Goal: Use online tool/utility: Utilize a website feature to perform a specific function

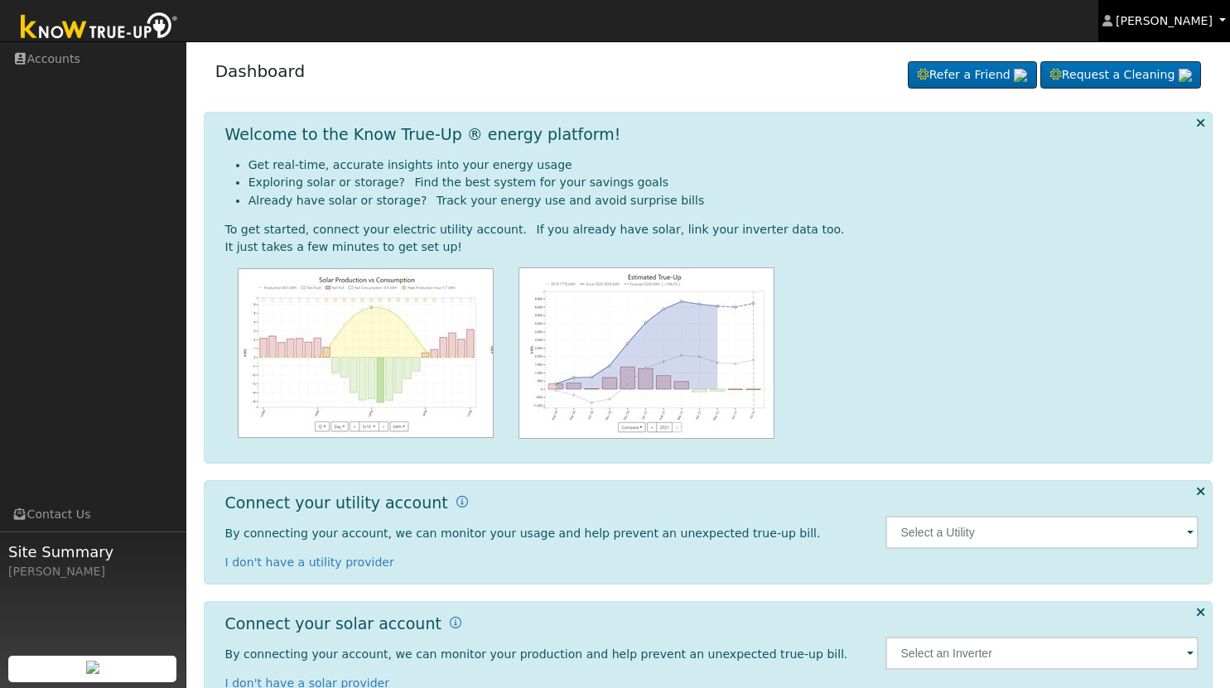
click at [1171, 18] on span "[PERSON_NAME]" at bounding box center [1164, 20] width 97 height 13
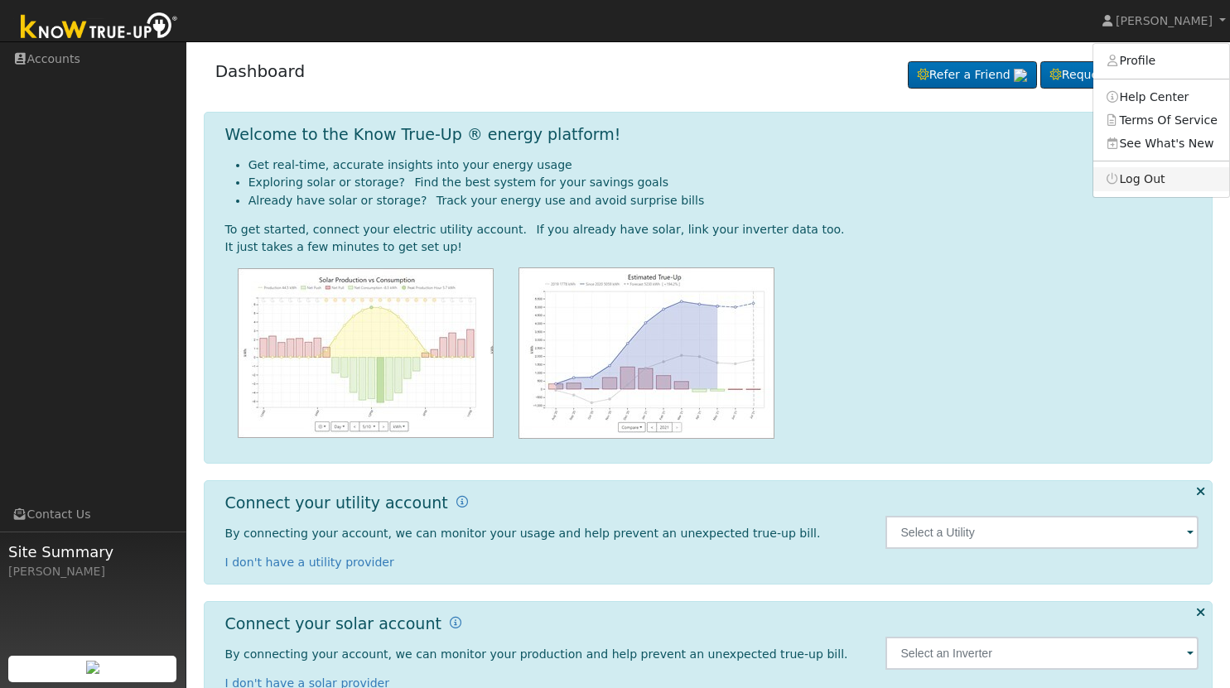
click at [1146, 178] on link "Log Out" at bounding box center [1161, 178] width 136 height 23
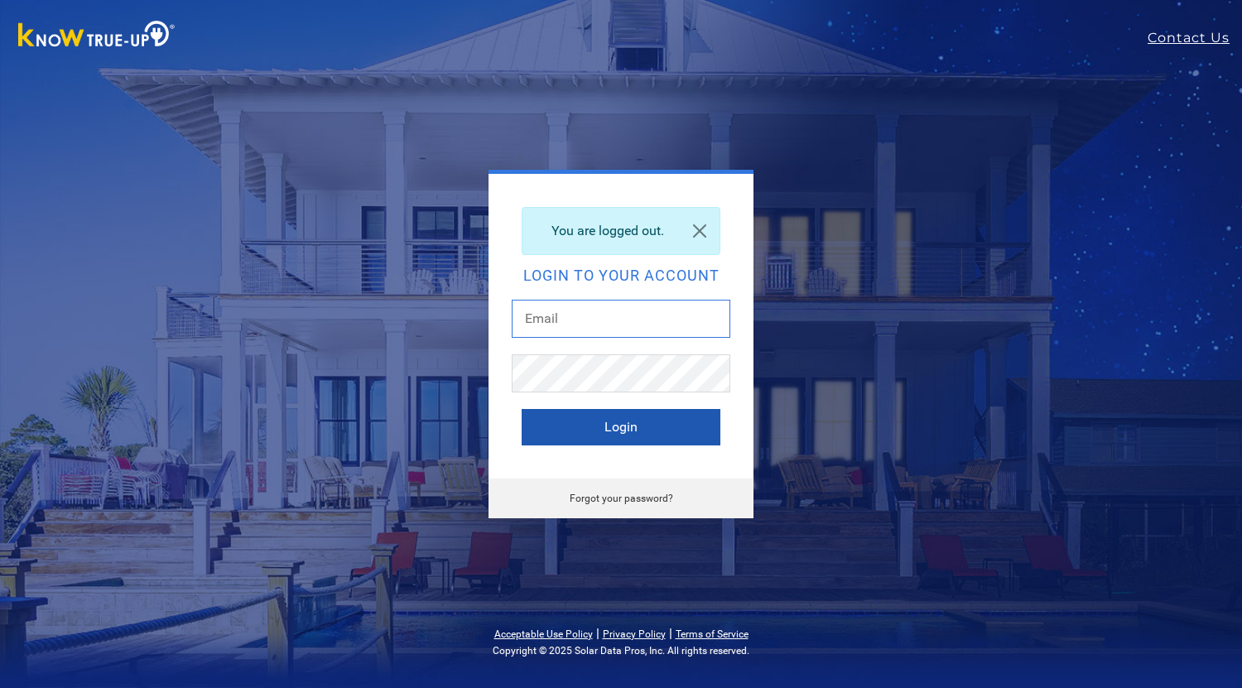
type input "Monicelopezsolarsolutions@gmail.com"
click at [580, 430] on button "Login" at bounding box center [621, 427] width 199 height 36
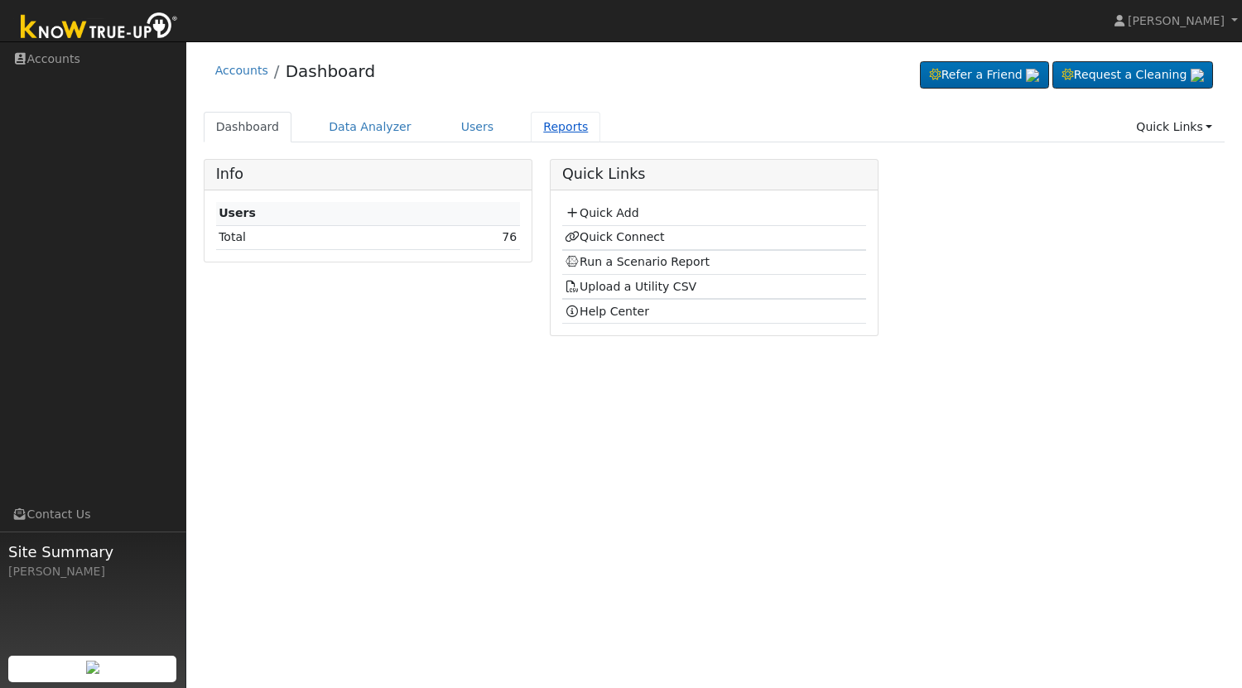
click at [538, 131] on link "Reports" at bounding box center [566, 127] width 70 height 31
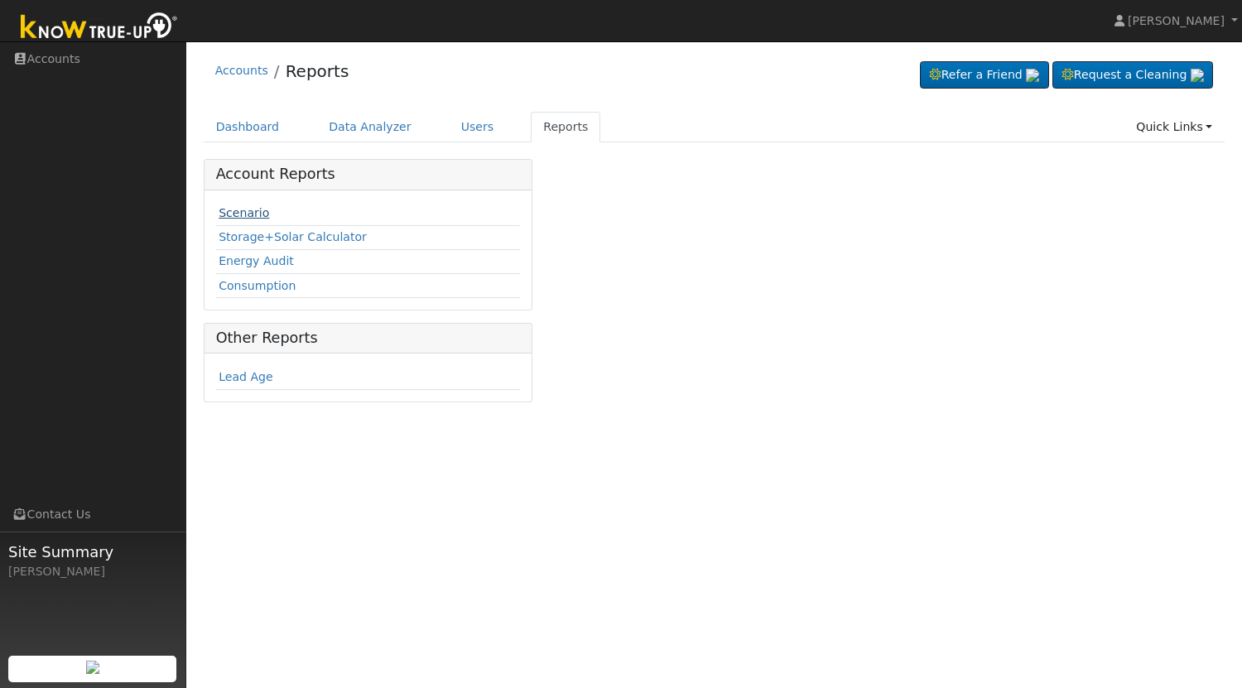
click at [238, 218] on link "Scenario" at bounding box center [244, 212] width 51 height 13
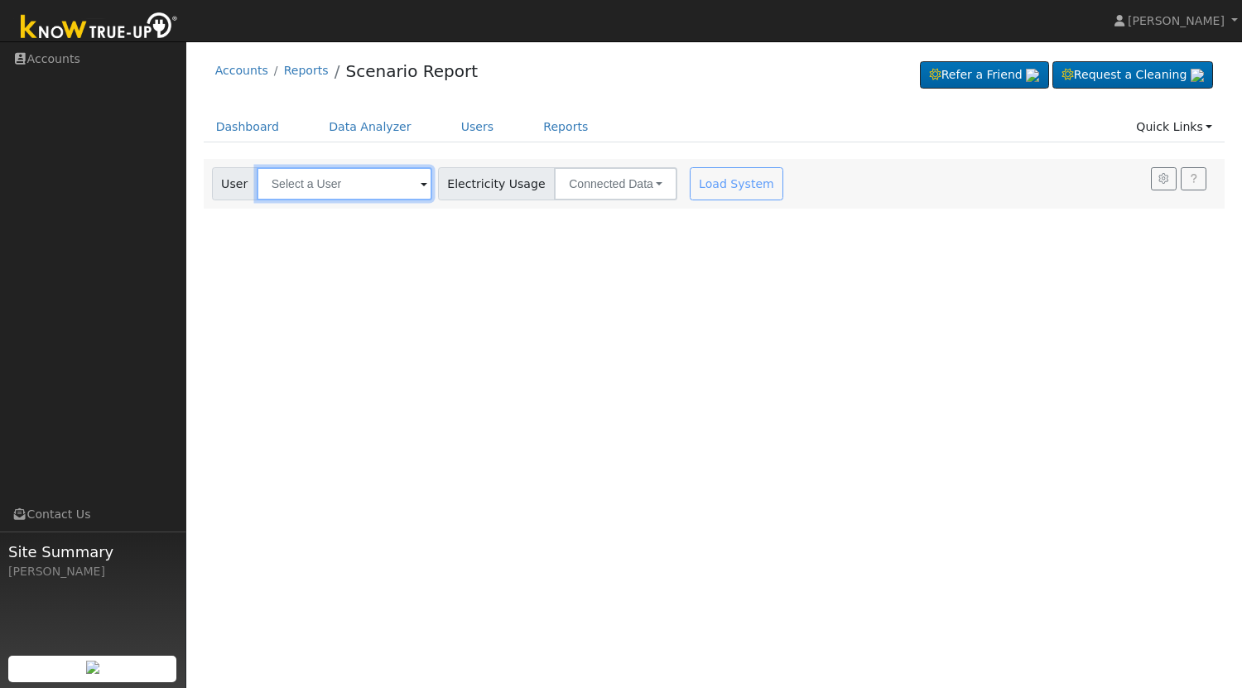
click at [378, 184] on input "text" at bounding box center [345, 183] width 176 height 33
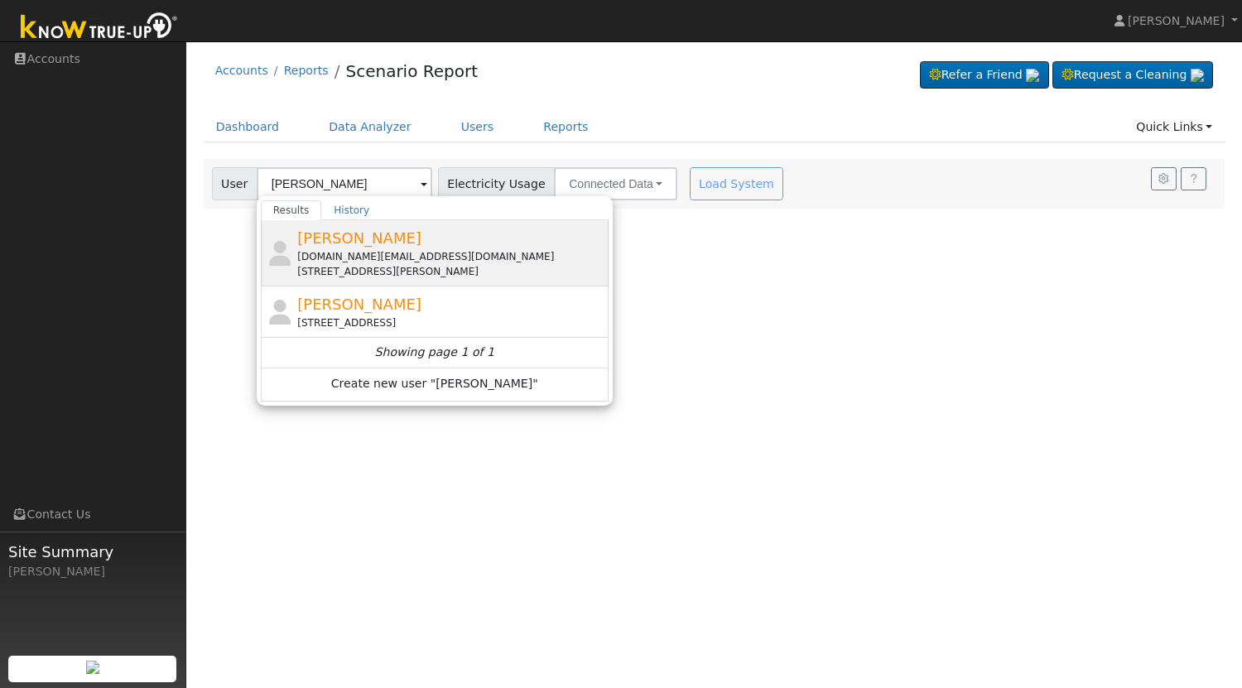
click at [354, 245] on span "[PERSON_NAME]" at bounding box center [359, 237] width 124 height 17
type input "[PERSON_NAME]"
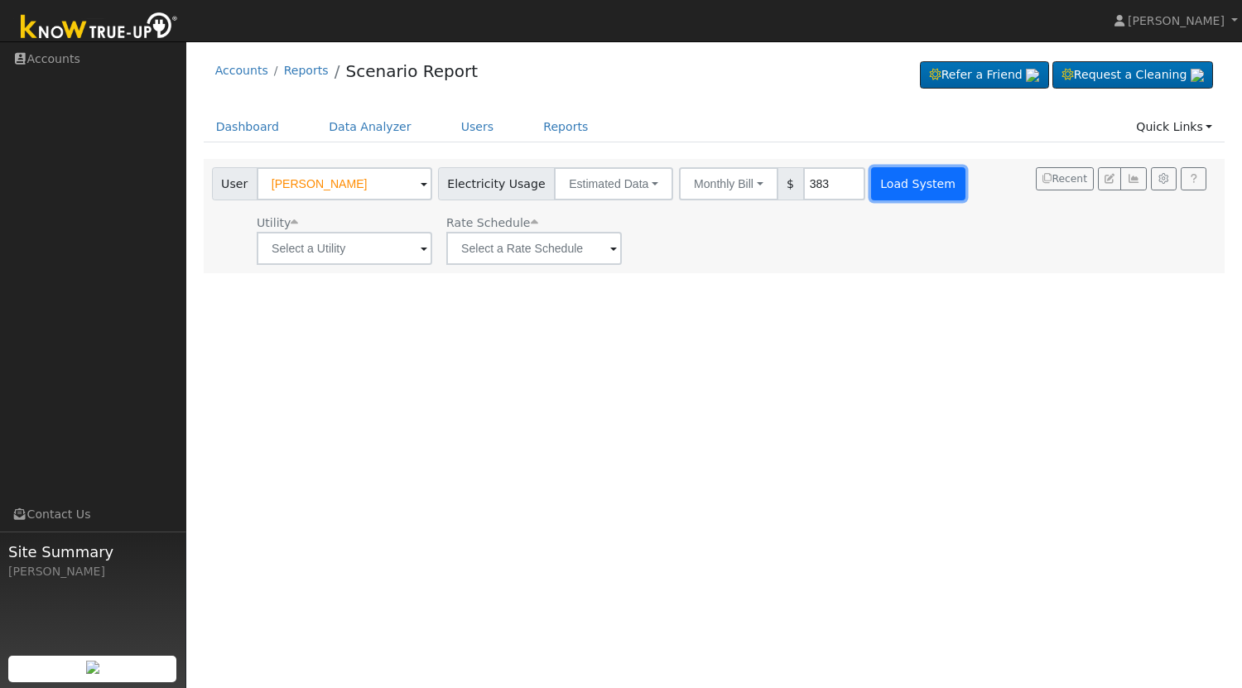
click at [888, 186] on button "Load System" at bounding box center [918, 183] width 94 height 33
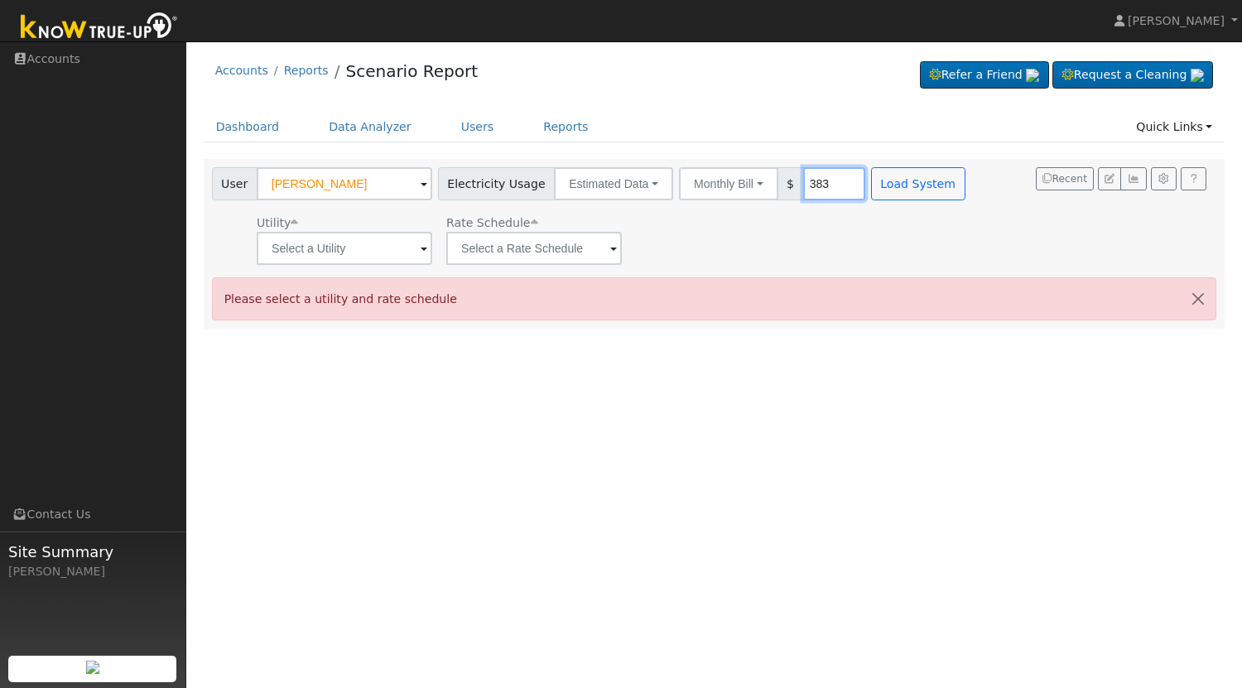
click at [813, 177] on input "383" at bounding box center [834, 183] width 62 height 33
click at [383, 246] on input "text" at bounding box center [345, 248] width 176 height 33
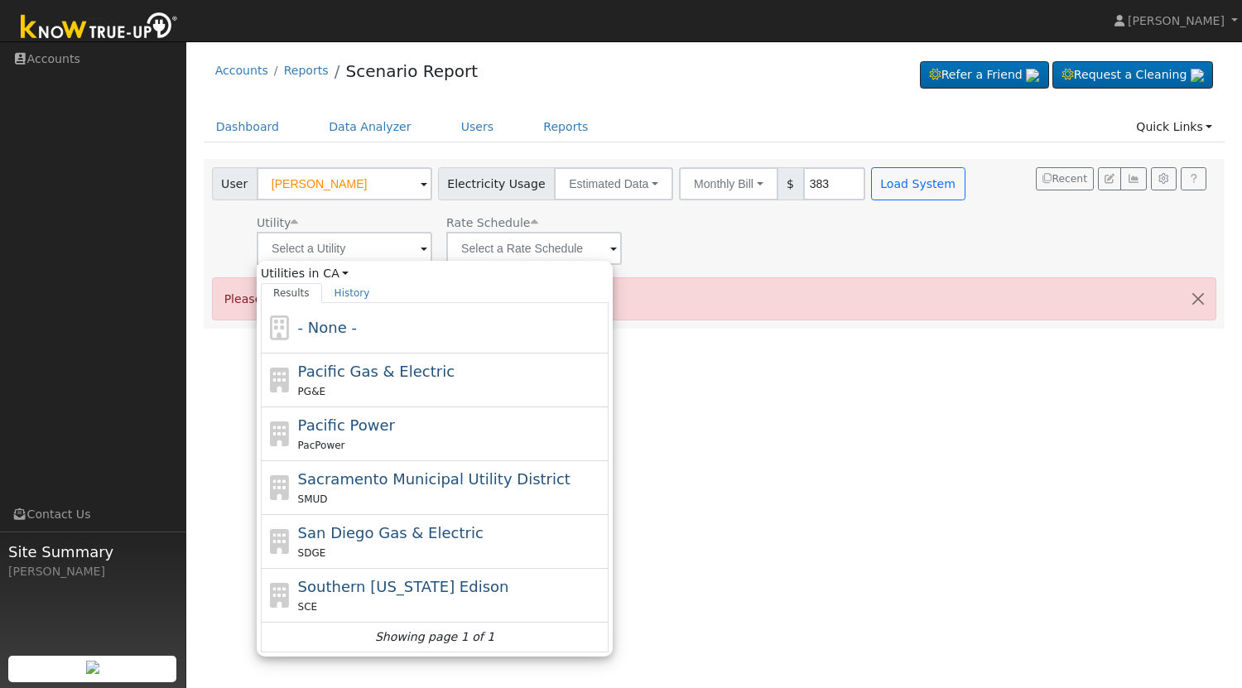
click at [672, 252] on div "Utility Utilities in [GEOGRAPHIC_DATA] All States AL AK AZ AR [GEOGRAPHIC_DATA]…" at bounding box center [591, 237] width 764 height 56
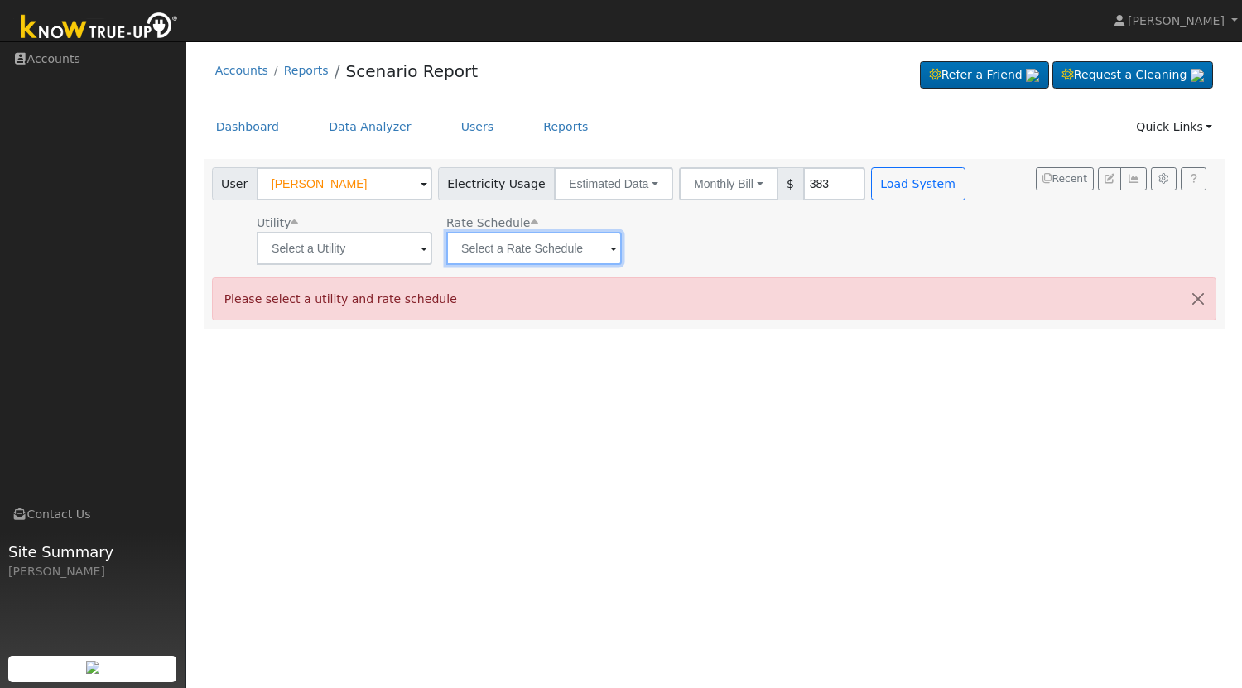
click at [432, 251] on input "text" at bounding box center [345, 248] width 176 height 33
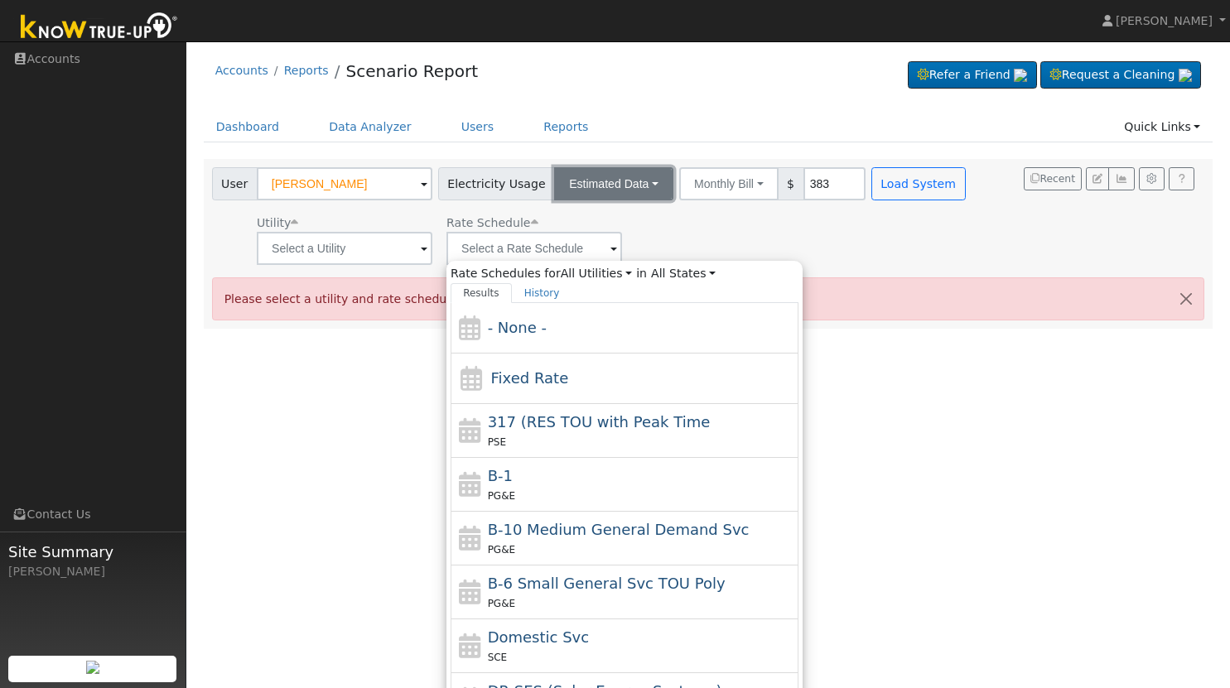
click at [594, 199] on button "Estimated Data" at bounding box center [613, 183] width 119 height 33
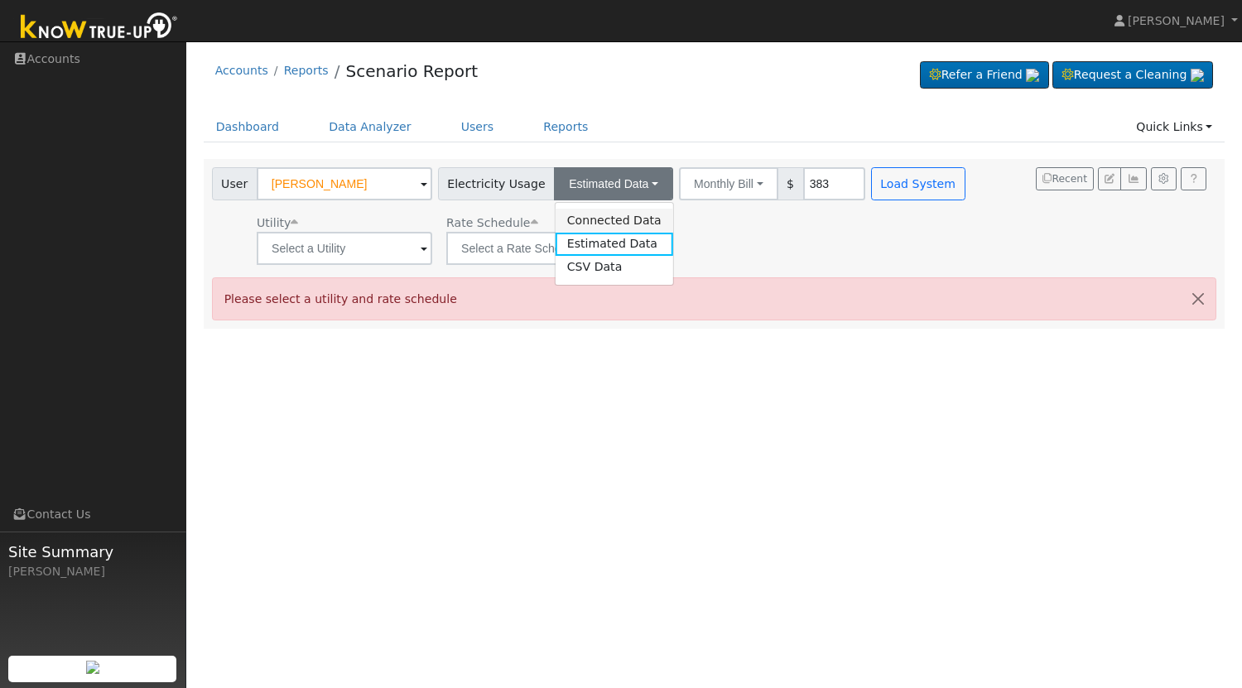
click at [590, 226] on link "Connected Data" at bounding box center [615, 220] width 118 height 23
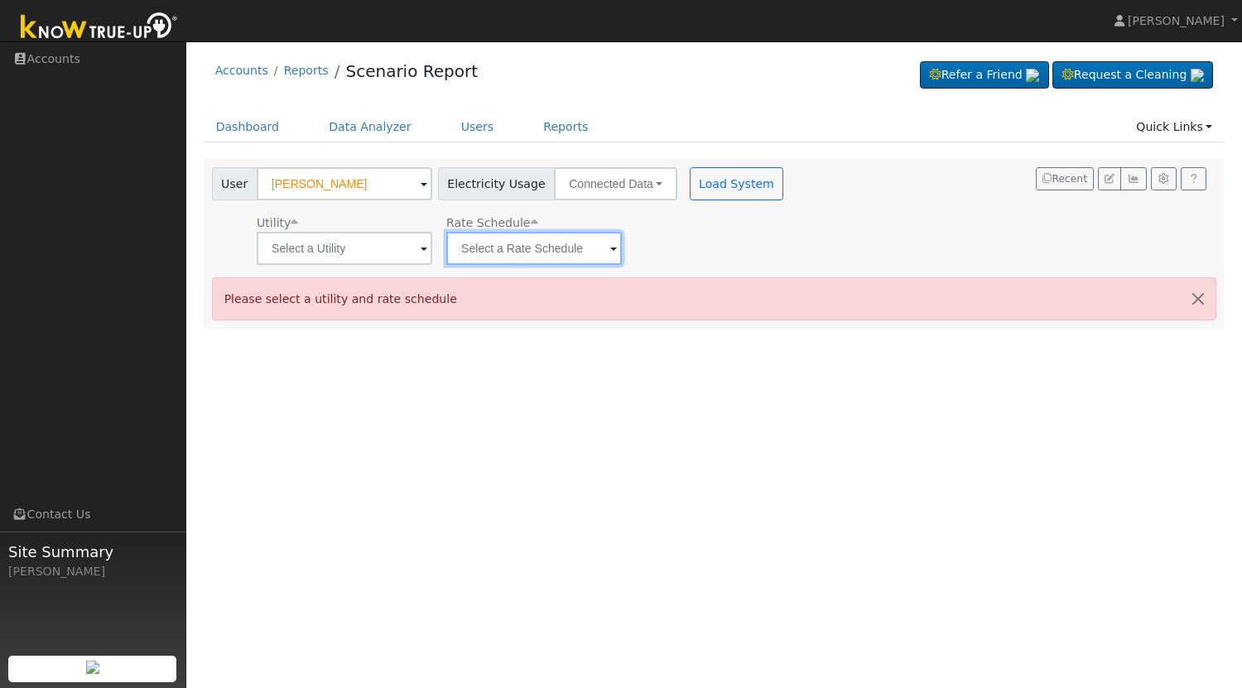
click at [432, 245] on input "text" at bounding box center [345, 248] width 176 height 33
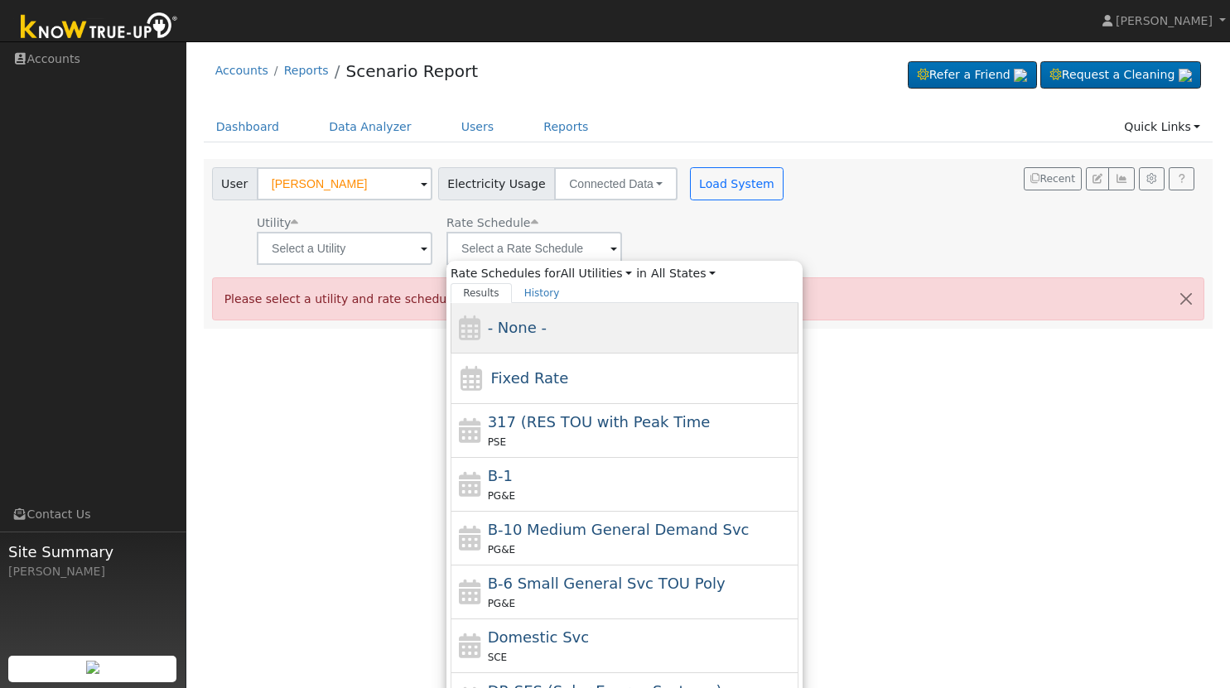
click at [533, 336] on span "- None -" at bounding box center [517, 327] width 59 height 17
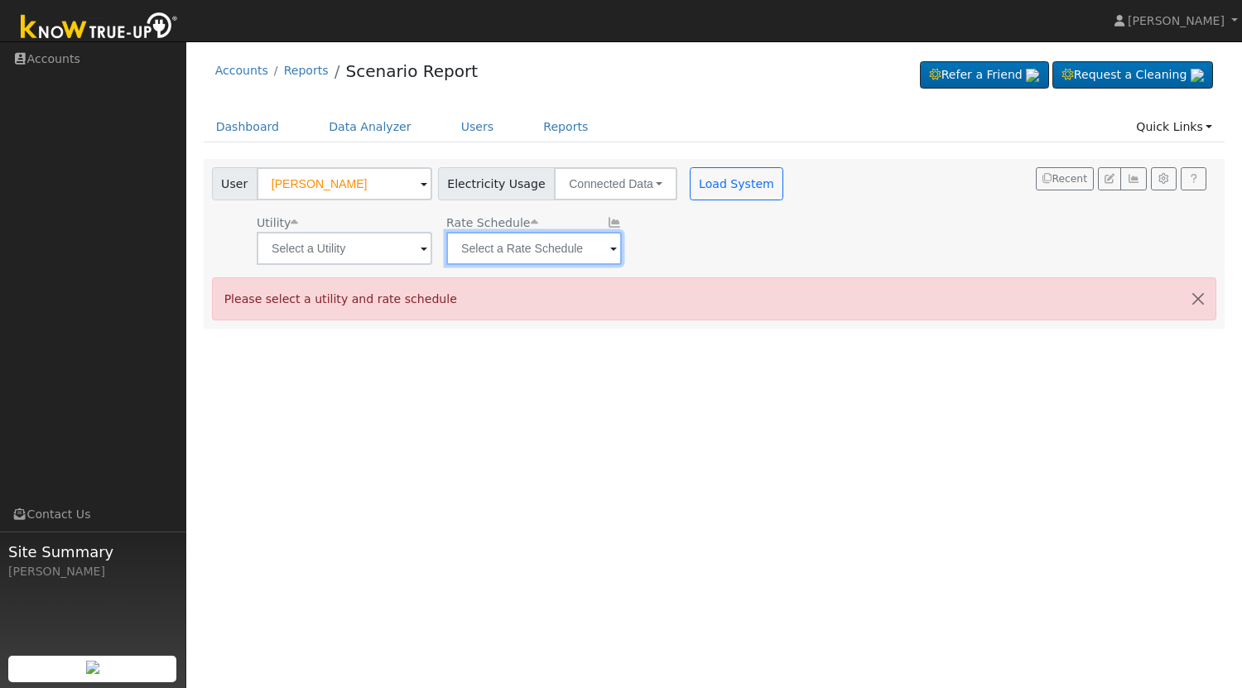
click at [432, 254] on input "text" at bounding box center [345, 248] width 176 height 33
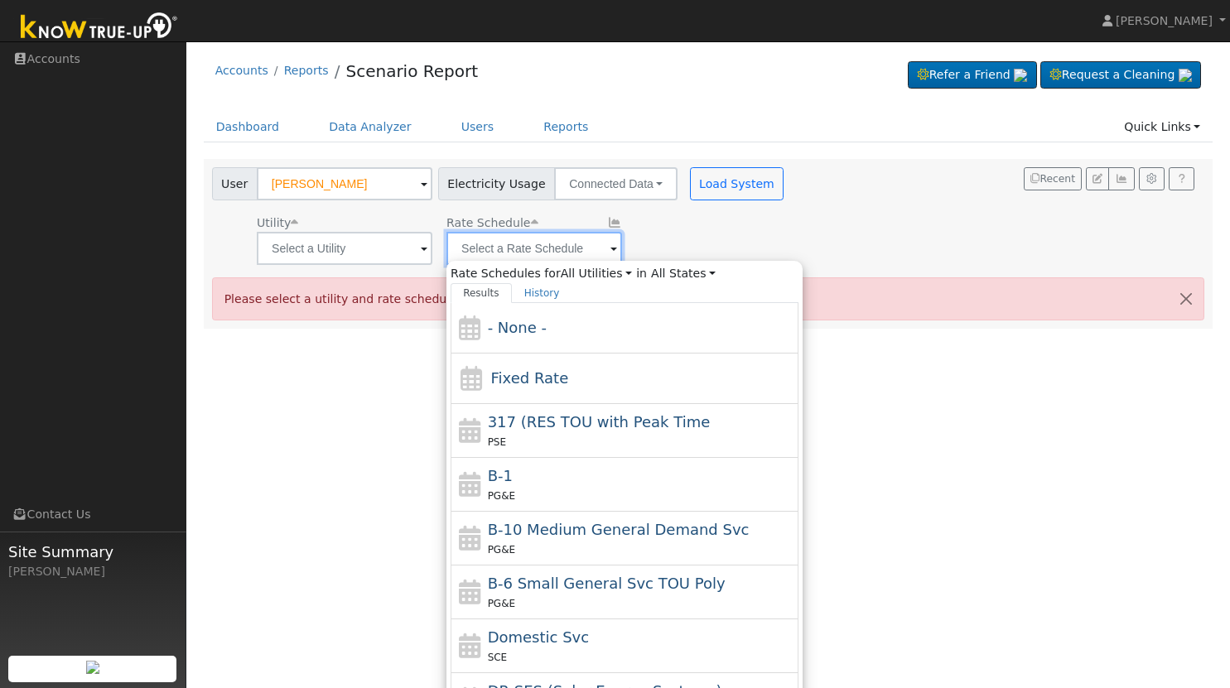
click at [432, 250] on input "text" at bounding box center [345, 248] width 176 height 33
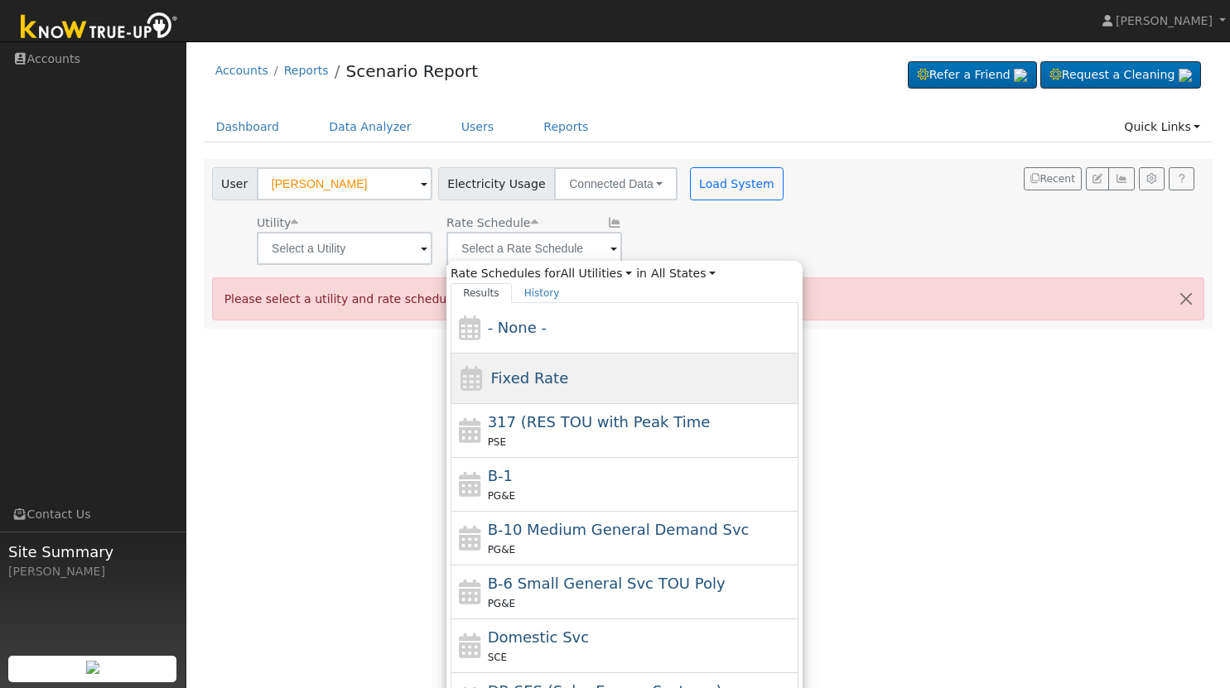
click at [506, 375] on span "Fixed Rate" at bounding box center [530, 377] width 78 height 17
type input "Fixed Rate"
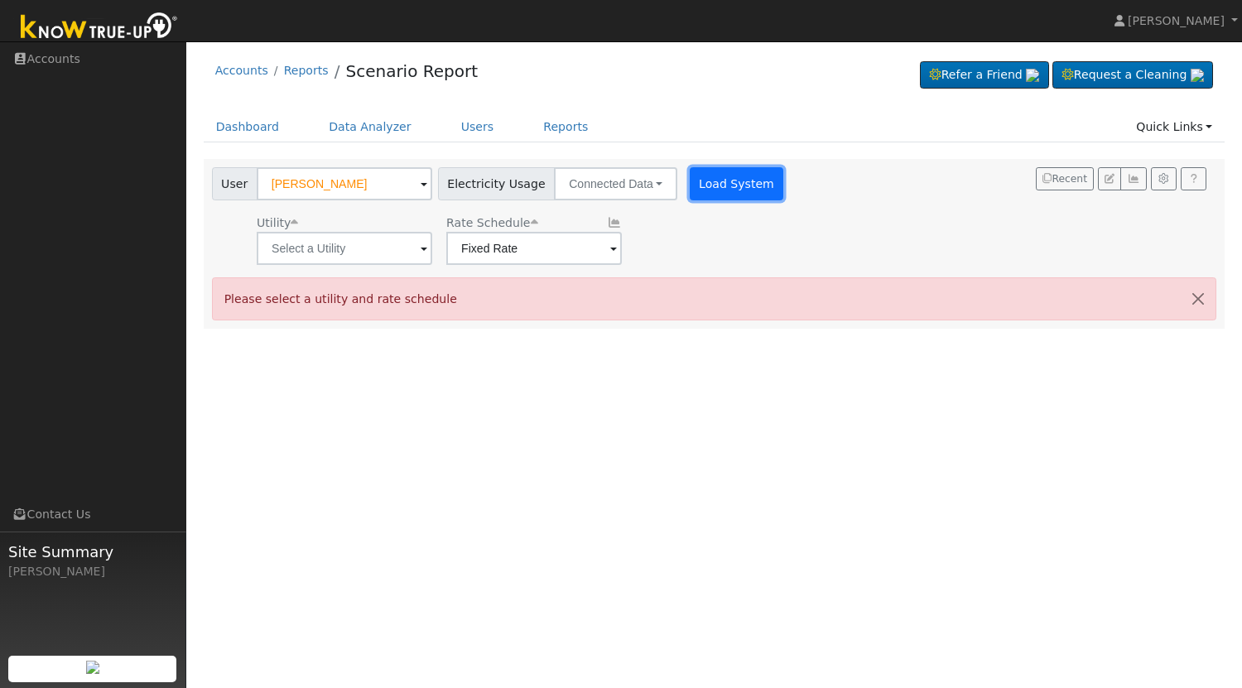
click at [726, 186] on button "Load System" at bounding box center [737, 183] width 94 height 33
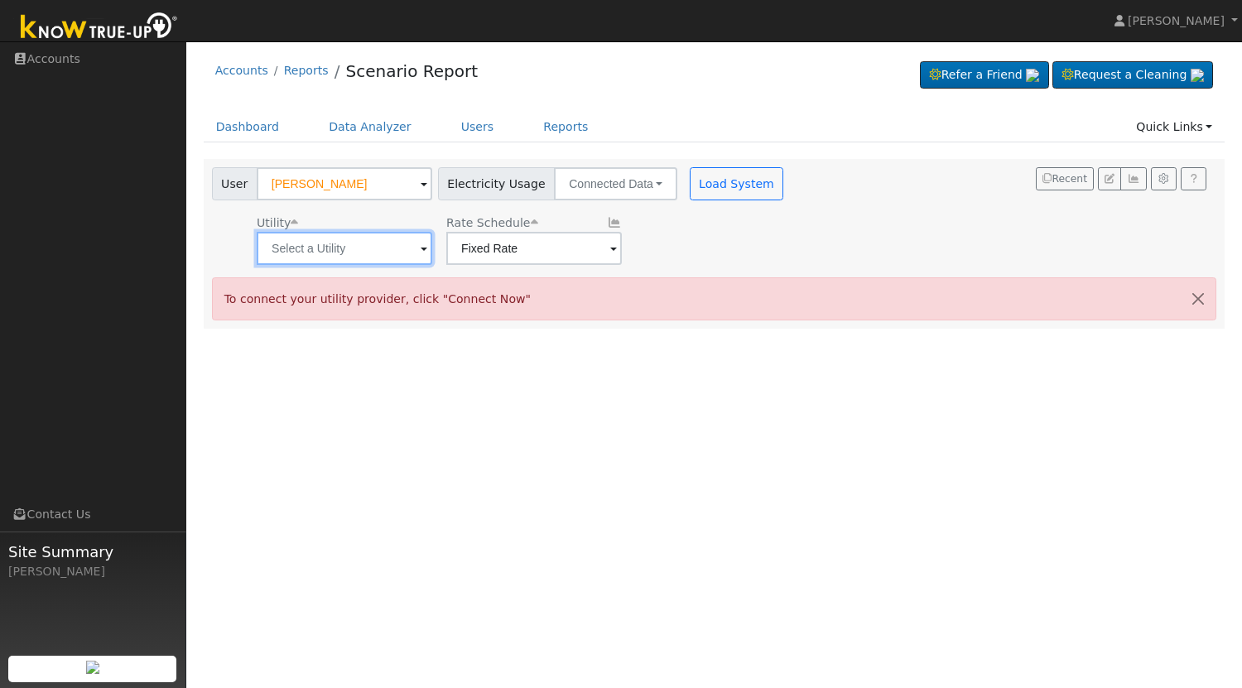
click at [384, 258] on input "text" at bounding box center [345, 248] width 176 height 33
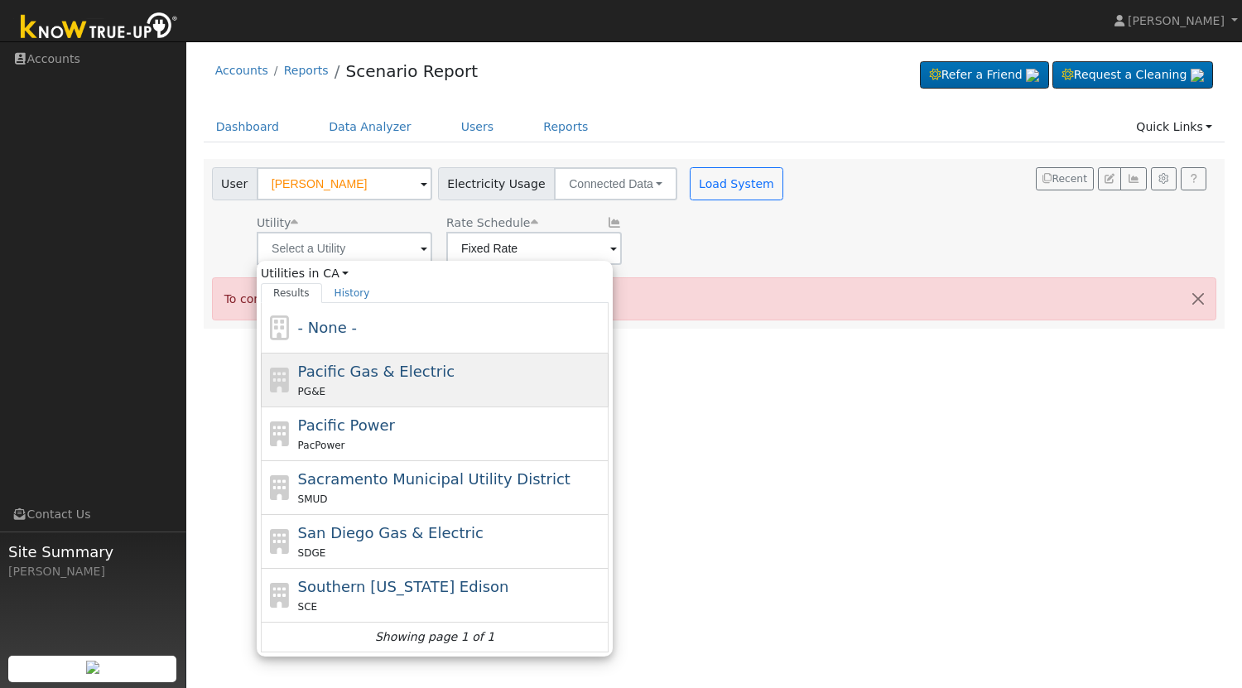
click at [363, 379] on span "Pacific Gas & Electric" at bounding box center [376, 371] width 157 height 17
type input "Pacific Gas & Electric"
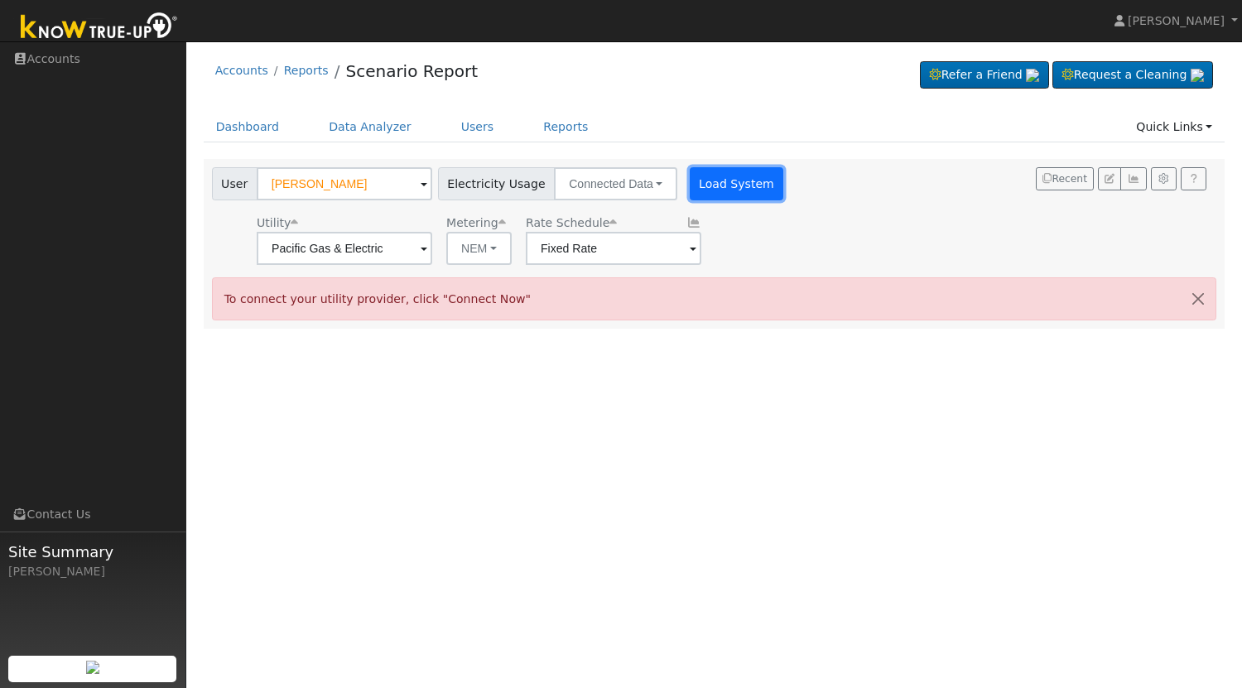
click at [728, 192] on button "Load System" at bounding box center [737, 183] width 94 height 33
